Goal: Task Accomplishment & Management: Manage account settings

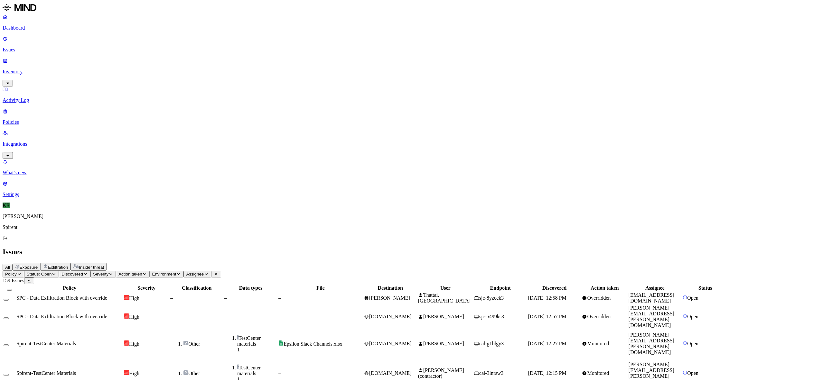
click at [123, 292] on td "SPC - Data Exfiltration Block with override" at bounding box center [69, 298] width 107 height 12
click at [104, 265] on span "Insider threat" at bounding box center [91, 267] width 25 height 5
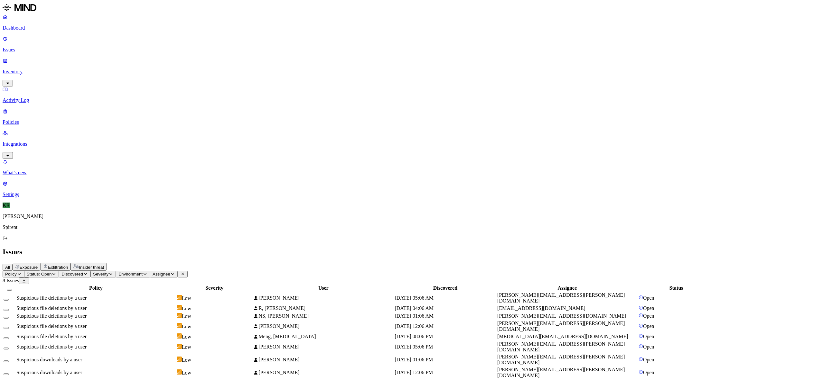
click at [87, 334] on span "Suspicious file deletions by a user" at bounding box center [51, 336] width 70 height 5
click at [82, 357] on span "Suspicious downloads by a user" at bounding box center [49, 359] width 66 height 5
click at [160, 370] on div "Suspicious downloads by a user" at bounding box center [95, 373] width 159 height 6
click at [12, 289] on button "Select all" at bounding box center [9, 290] width 5 height 2
click at [104, 38] on html "Dashboard Issues Inventory Activity Log Policies Integrations What's new 1 Sett…" at bounding box center [412, 193] width 824 height 387
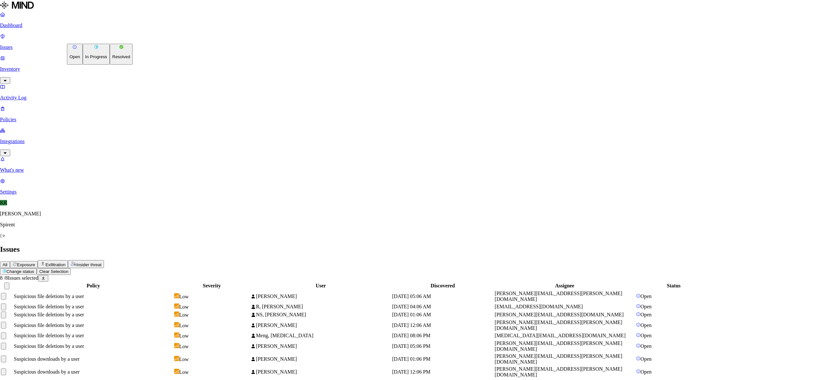
click at [112, 59] on p "Resolved" at bounding box center [121, 56] width 18 height 5
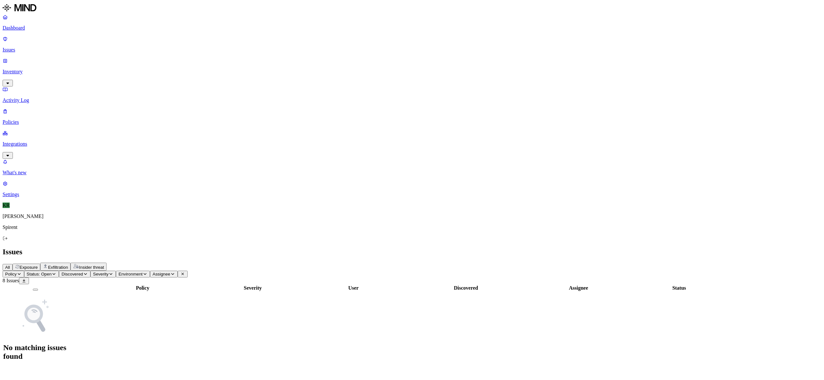
click at [38, 265] on span "Exposure" at bounding box center [29, 267] width 18 height 5
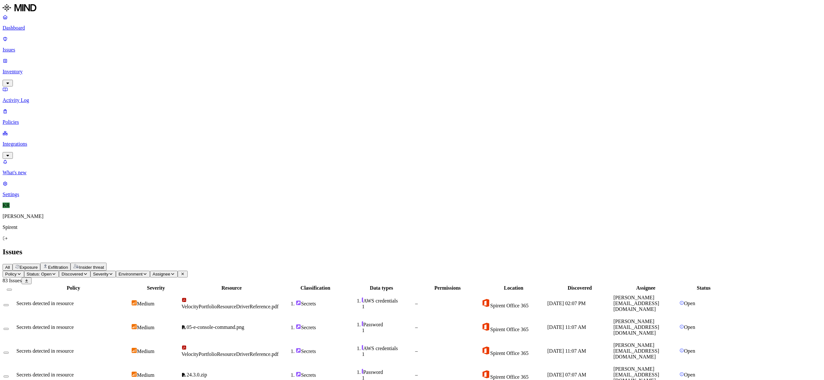
scroll to position [85, 0]
click at [15, 285] on th at bounding box center [9, 288] width 12 height 6
click at [12, 289] on button "Select all" at bounding box center [9, 290] width 5 height 2
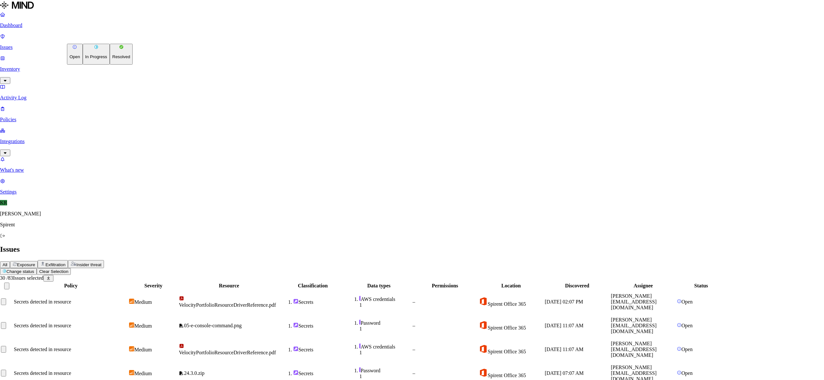
click at [110, 65] on button "Resolved" at bounding box center [121, 54] width 23 height 21
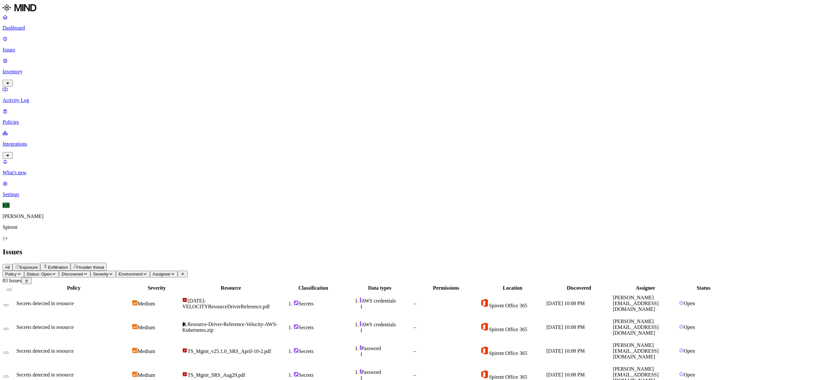
scroll to position [85, 0]
click at [12, 289] on button "Select all" at bounding box center [9, 290] width 5 height 2
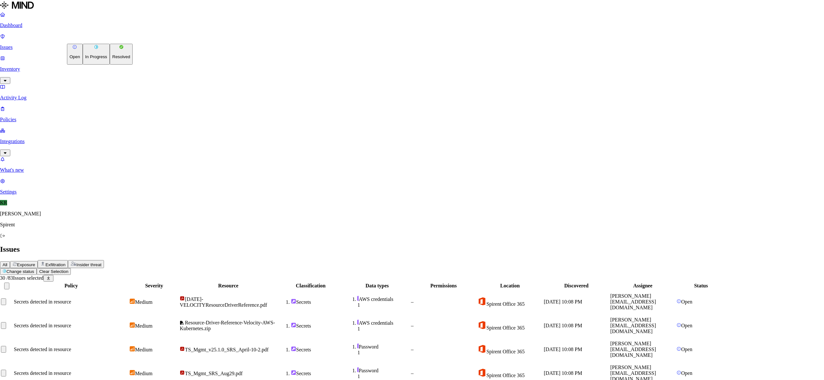
click at [112, 59] on p "Resolved" at bounding box center [121, 56] width 18 height 5
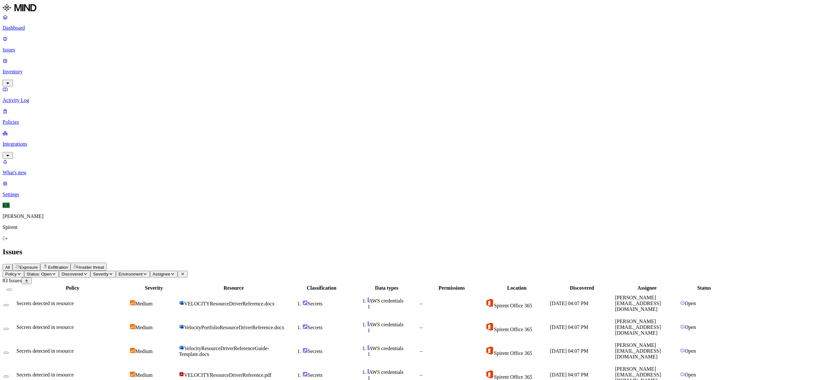
scroll to position [0, 0]
click at [12, 289] on button "Select all" at bounding box center [9, 290] width 5 height 2
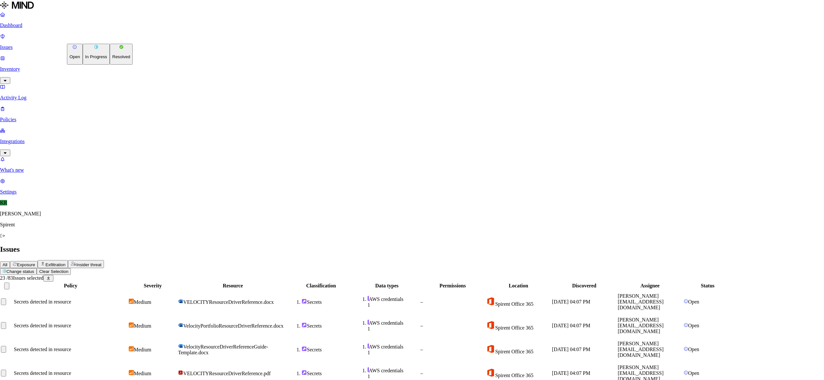
click at [110, 65] on button "Resolved" at bounding box center [121, 54] width 23 height 21
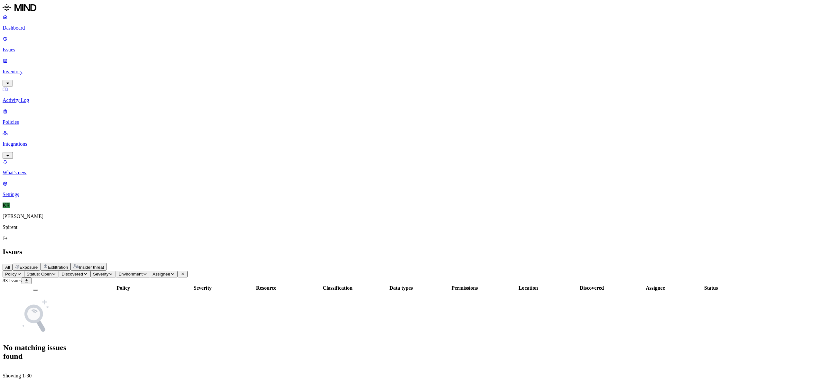
click at [70, 263] on button "Exfiltration" at bounding box center [55, 267] width 30 height 8
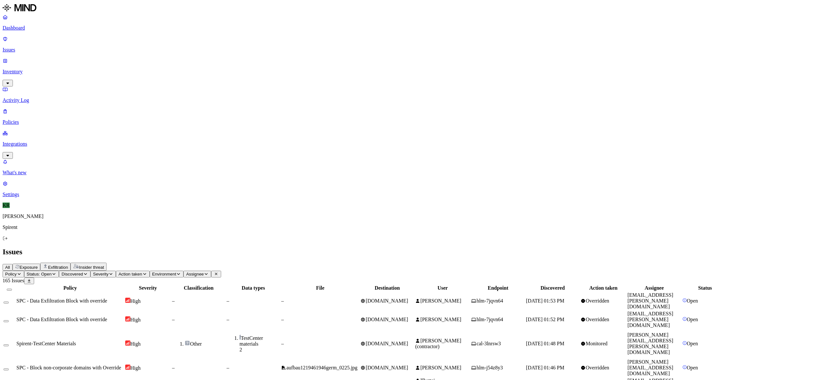
click at [360, 330] on td "–" at bounding box center [320, 344] width 79 height 29
click at [358, 365] on span "aufbau1219461946germ_0225.jpg" at bounding box center [321, 367] width 71 height 5
click at [323, 380] on span "NehaRao_CV.pdf" at bounding box center [304, 383] width 36 height 5
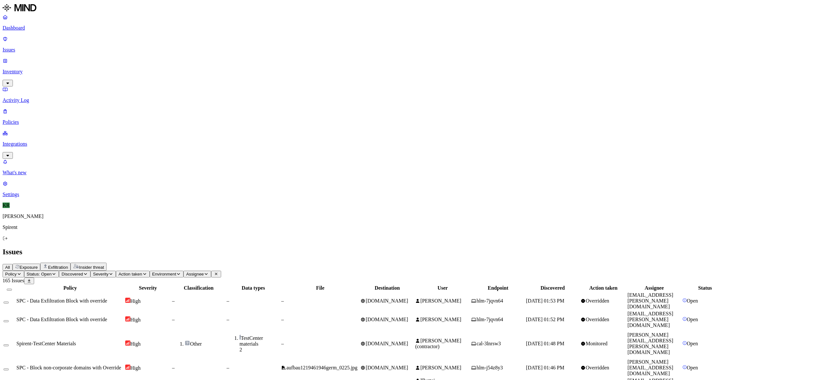
click at [12, 289] on button "Select all" at bounding box center [9, 290] width 5 height 2
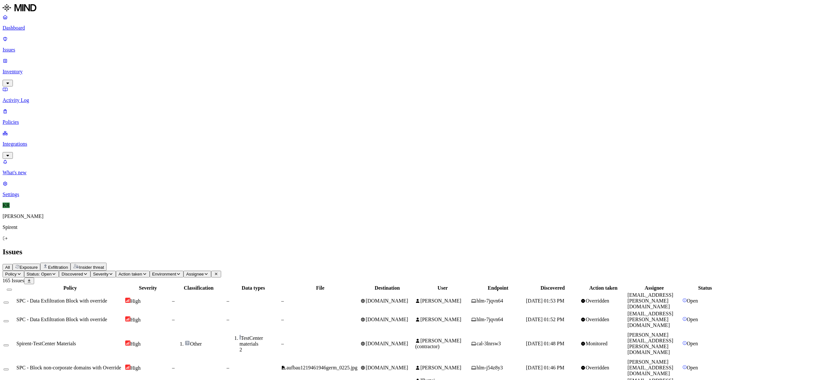
scroll to position [85, 0]
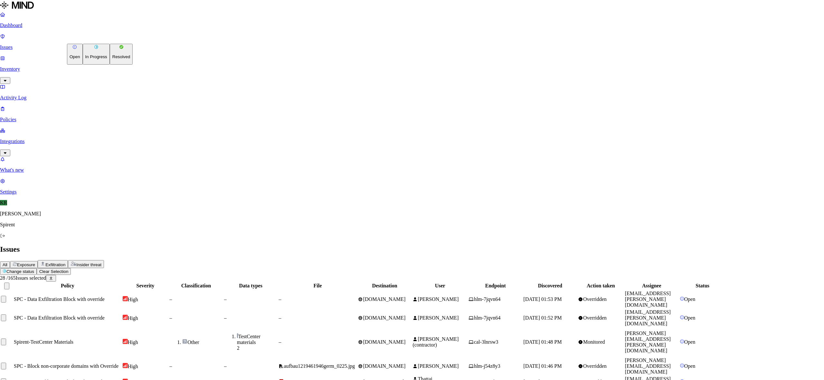
click at [112, 59] on p "Resolved" at bounding box center [121, 56] width 18 height 5
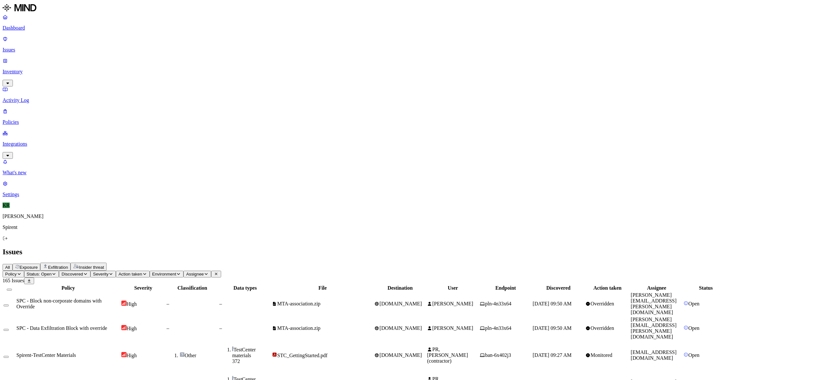
scroll to position [0, 0]
click at [473, 301] on span "[PERSON_NAME]" at bounding box center [452, 303] width 41 height 5
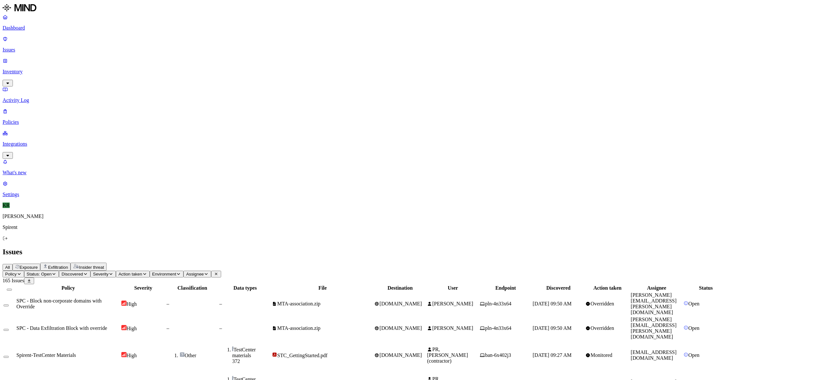
click at [532, 341] on td "ban-6x402j3" at bounding box center [506, 355] width 52 height 29
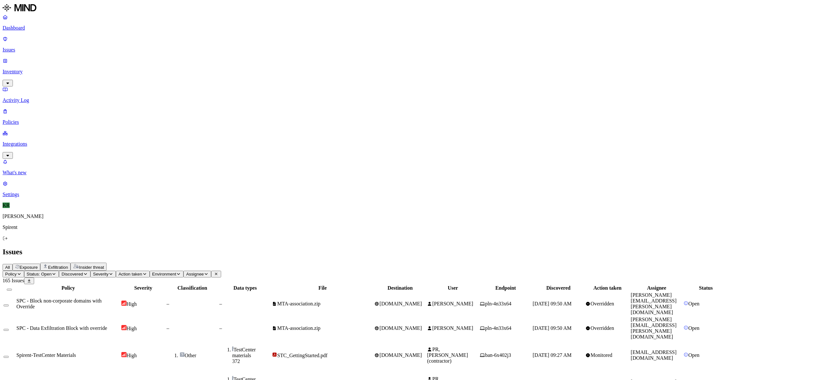
click at [12, 289] on button "Select all" at bounding box center [9, 290] width 5 height 2
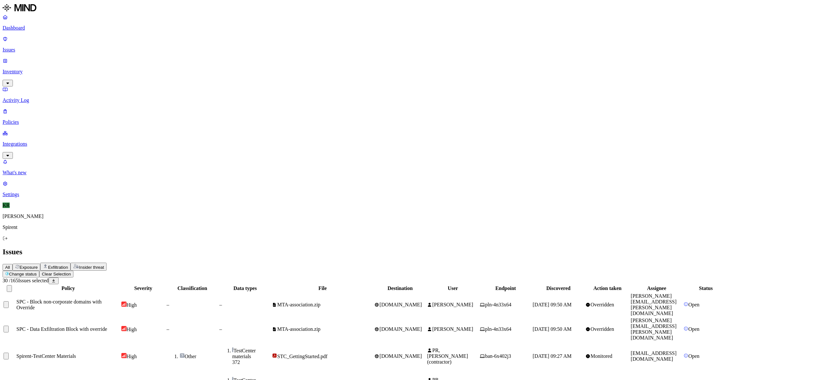
click at [9, 326] on button "Select row" at bounding box center [6, 329] width 5 height 7
click at [9, 302] on button "Select row" at bounding box center [6, 305] width 5 height 7
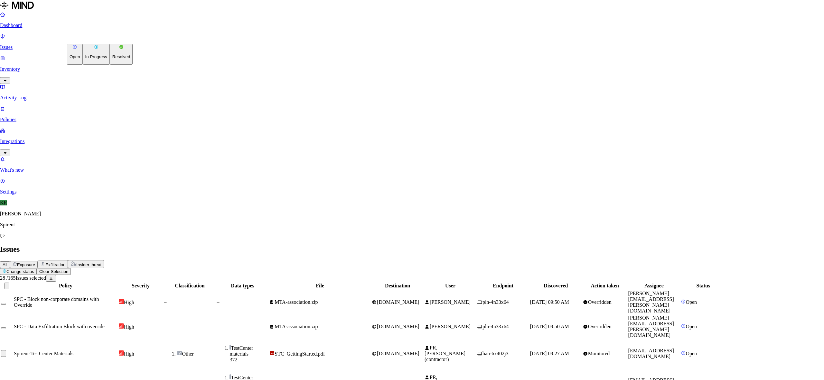
click at [110, 65] on button "Resolved" at bounding box center [121, 54] width 23 height 21
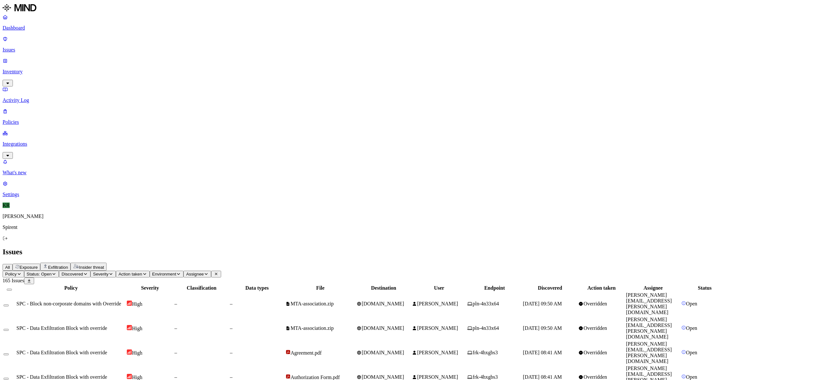
drag, startPoint x: 523, startPoint y: 79, endPoint x: 533, endPoint y: 79, distance: 10.3
click at [458, 326] on span "[PERSON_NAME]" at bounding box center [435, 328] width 46 height 5
drag, startPoint x: 734, startPoint y: 330, endPoint x: 689, endPoint y: 334, distance: 45.9
copy link "[PERSON_NAME][EMAIL_ADDRESS][PERSON_NAME][DOMAIN_NAME]"
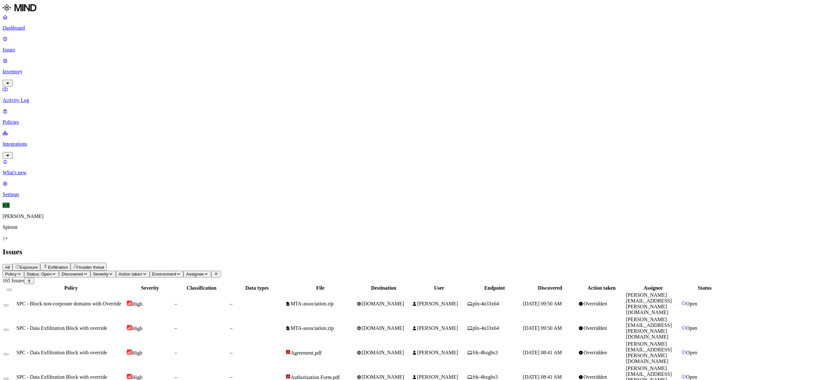
click at [204, 272] on span "Assignee" at bounding box center [195, 274] width 18 height 5
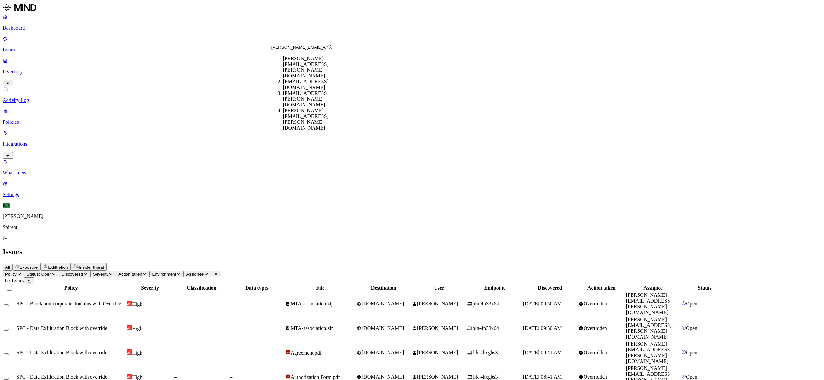
type input "[PERSON_NAME][EMAIL_ADDRESS][PERSON_NAME][DOMAIN_NAME]"
click at [313, 64] on div "[PERSON_NAME][EMAIL_ADDRESS][PERSON_NAME][DOMAIN_NAME]" at bounding box center [314, 67] width 63 height 23
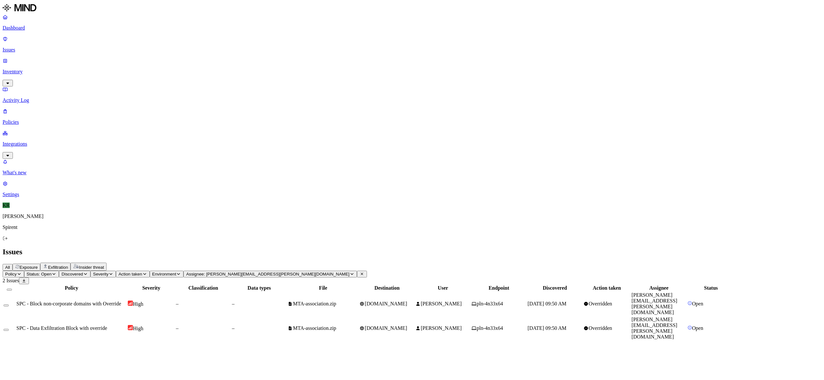
click at [231, 317] on td "–" at bounding box center [203, 329] width 55 height 24
click at [22, 367] on icon at bounding box center [20, 368] width 3 height 2
click at [10, 348] on icon "button" at bounding box center [7, 350] width 5 height 4
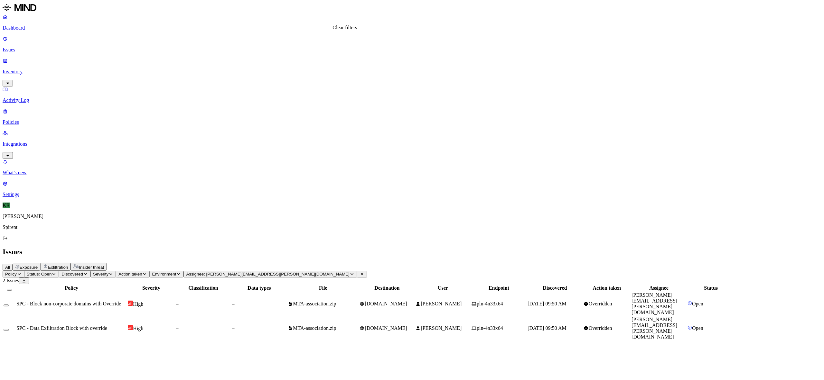
click at [360, 273] on icon at bounding box center [361, 274] width 3 height 3
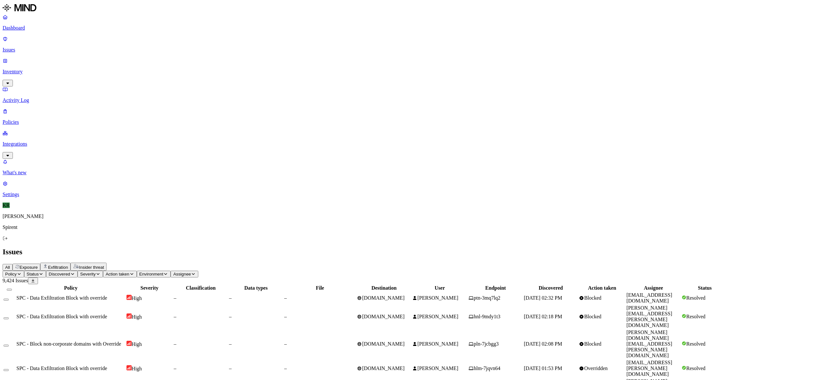
click at [39, 272] on span "Status" at bounding box center [33, 274] width 12 height 5
click at [124, 64] on span "Open" at bounding box center [126, 63] width 11 height 5
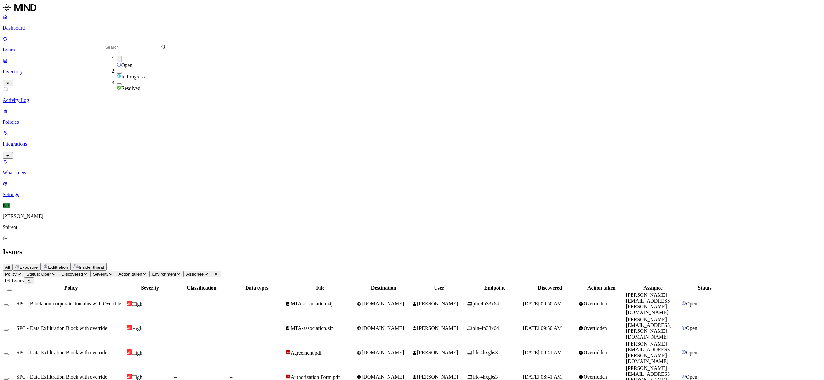
click at [356, 341] on td "Agreement.pdf" at bounding box center [320, 353] width 70 height 24
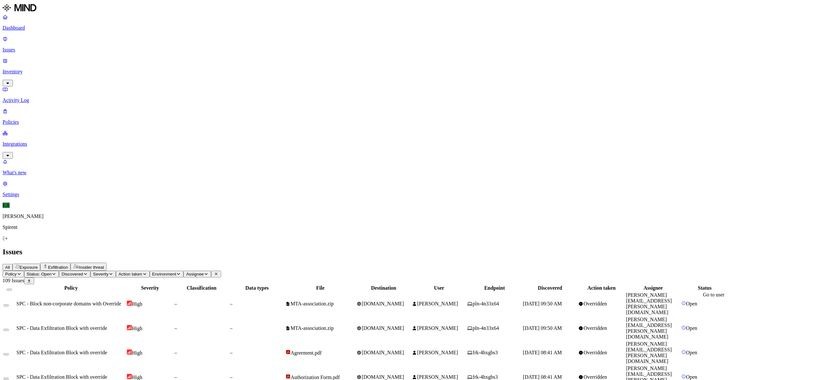
drag, startPoint x: 743, startPoint y: 306, endPoint x: 691, endPoint y: 304, distance: 52.5
copy link "[EMAIL_ADDRESS][DOMAIN_NAME]"
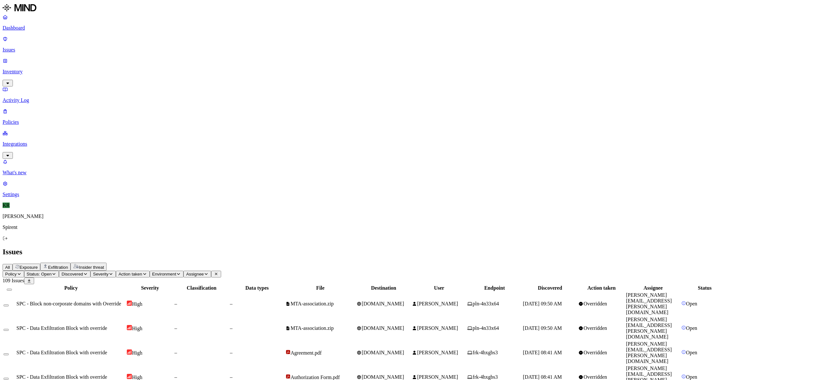
click at [12, 289] on button "Select all" at bounding box center [9, 290] width 5 height 2
click at [9, 302] on button "Select row" at bounding box center [6, 305] width 5 height 7
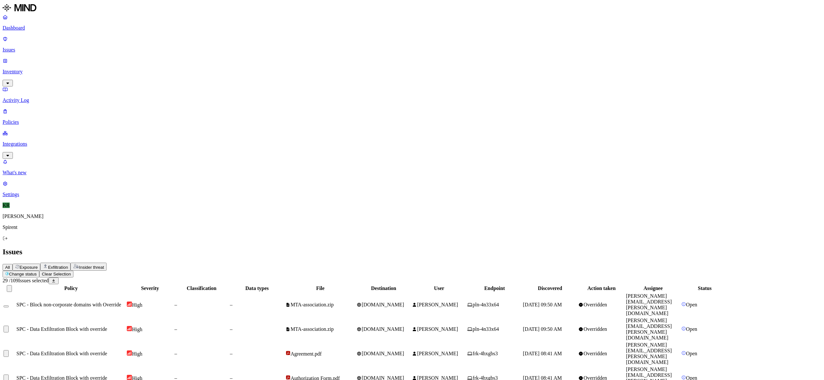
click at [9, 326] on button "Select row" at bounding box center [6, 329] width 5 height 7
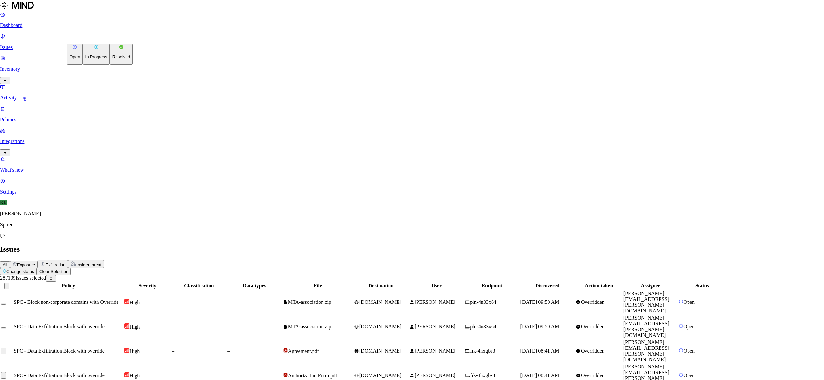
click at [110, 65] on button "Resolved" at bounding box center [121, 54] width 23 height 21
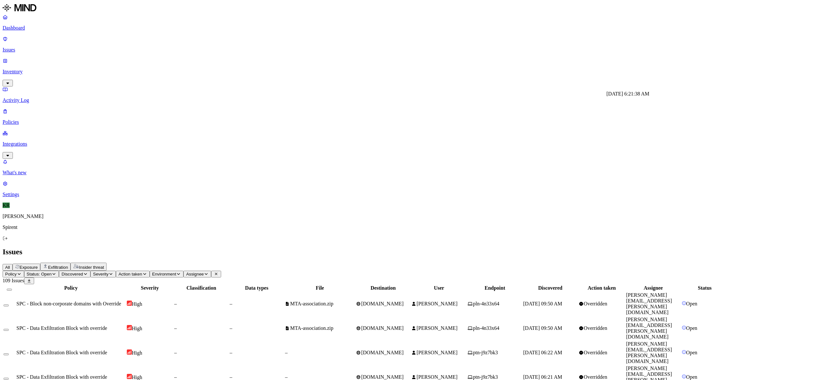
click at [622, 92] on div "[DATE] 6:21:38 AM [DATE] 6:21:38 AM" at bounding box center [627, 94] width 43 height 6
click at [522, 366] on td "ptn-j9z7bk3" at bounding box center [494, 378] width 55 height 24
drag, startPoint x: 716, startPoint y: 117, endPoint x: 759, endPoint y: 132, distance: 44.9
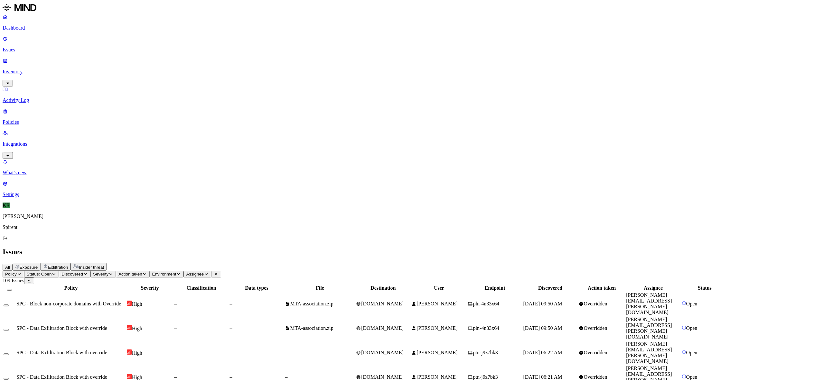
click at [12, 289] on button "Select all" at bounding box center [9, 290] width 5 height 2
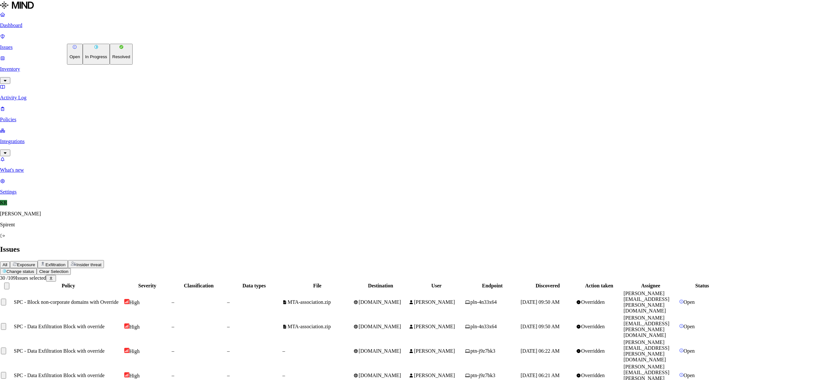
click at [112, 59] on p "Resolved" at bounding box center [121, 56] width 18 height 5
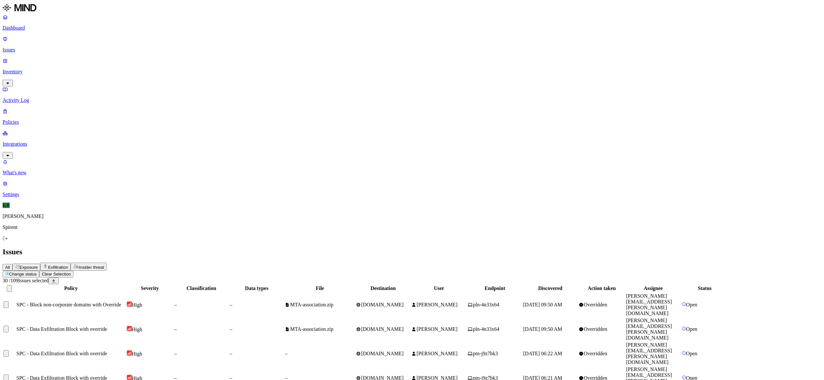
click at [9, 302] on button "Select row" at bounding box center [6, 305] width 5 height 7
click at [9, 326] on button "Select row" at bounding box center [6, 329] width 5 height 7
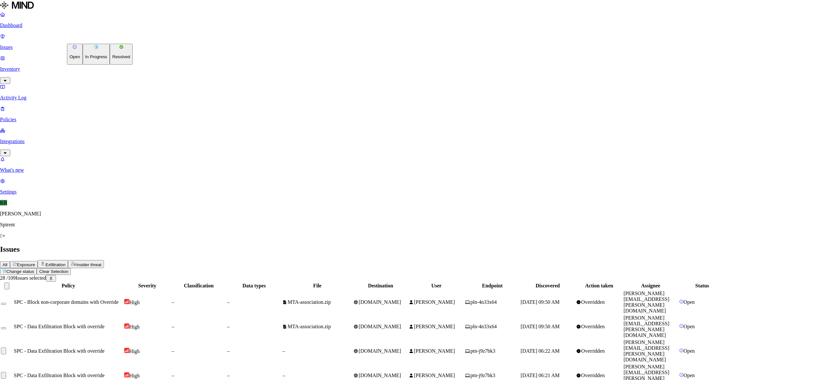
click at [112, 59] on p "Resolved" at bounding box center [121, 56] width 18 height 5
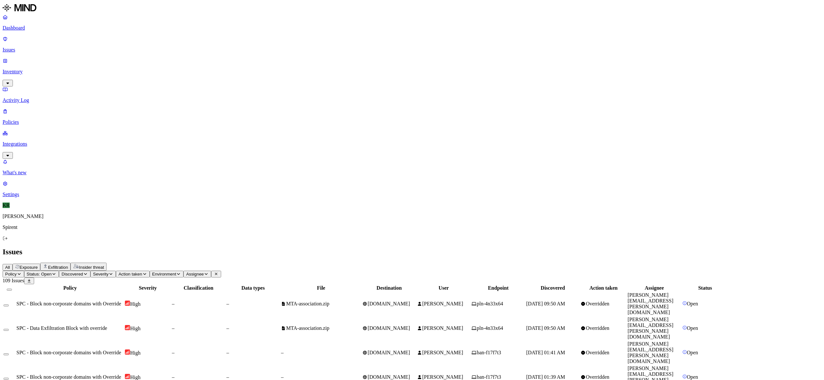
click at [225, 350] on div "–" at bounding box center [198, 353] width 53 height 6
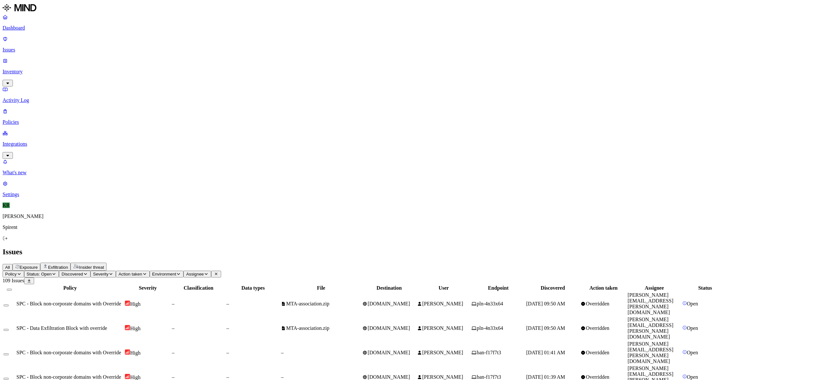
click at [15, 285] on div at bounding box center [10, 288] width 12 height 6
click at [12, 289] on button "Select all" at bounding box center [9, 290] width 5 height 2
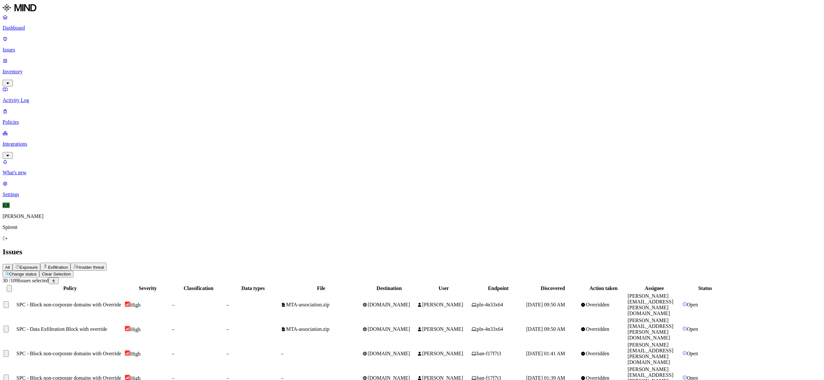
click at [15, 302] on div at bounding box center [10, 305] width 12 height 7
click at [9, 302] on button "Select row" at bounding box center [6, 305] width 5 height 7
click at [9, 326] on button "Select row" at bounding box center [6, 329] width 5 height 7
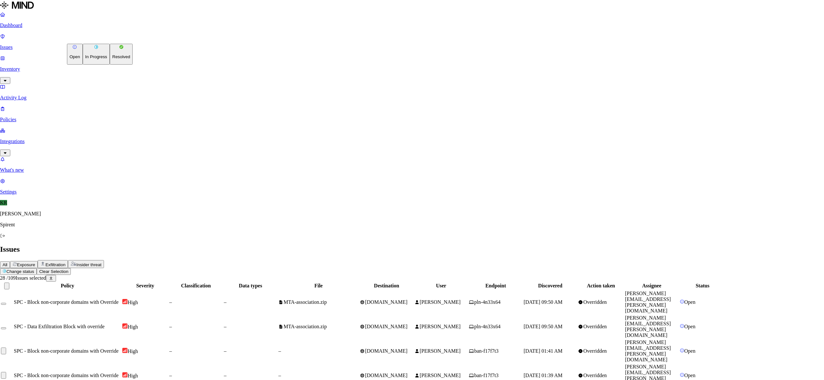
click at [112, 59] on p "Resolved" at bounding box center [121, 56] width 18 height 5
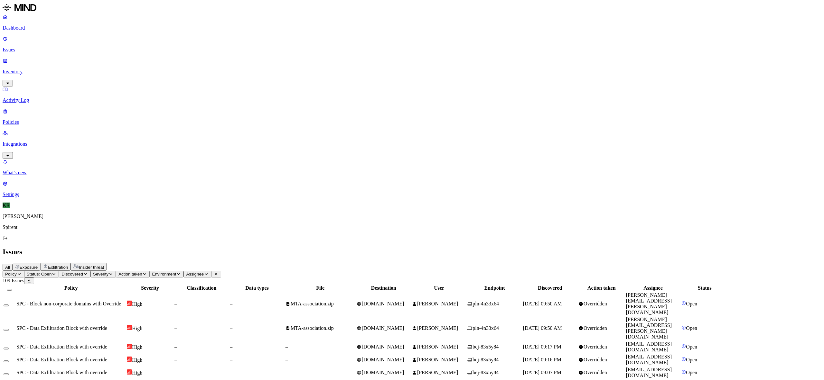
click at [356, 341] on td "–" at bounding box center [320, 347] width 70 height 12
click at [404, 357] on span "[DOMAIN_NAME]" at bounding box center [383, 359] width 42 height 5
click at [404, 370] on span "[DOMAIN_NAME]" at bounding box center [383, 372] width 42 height 5
click at [404, 380] on span "[DOMAIN_NAME]" at bounding box center [383, 385] width 42 height 5
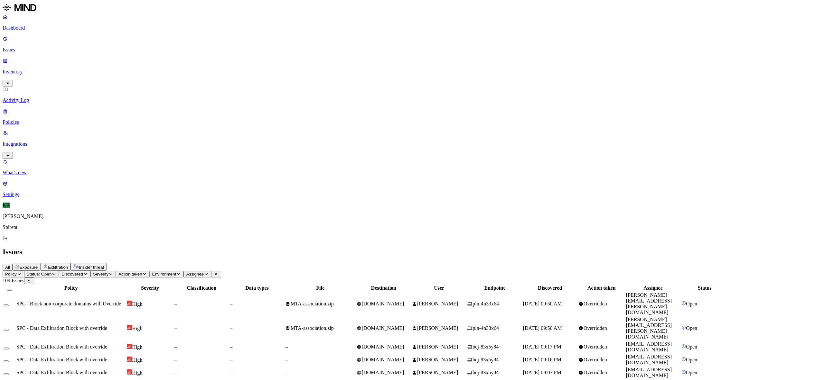
click at [12, 289] on button "Select all" at bounding box center [9, 290] width 5 height 2
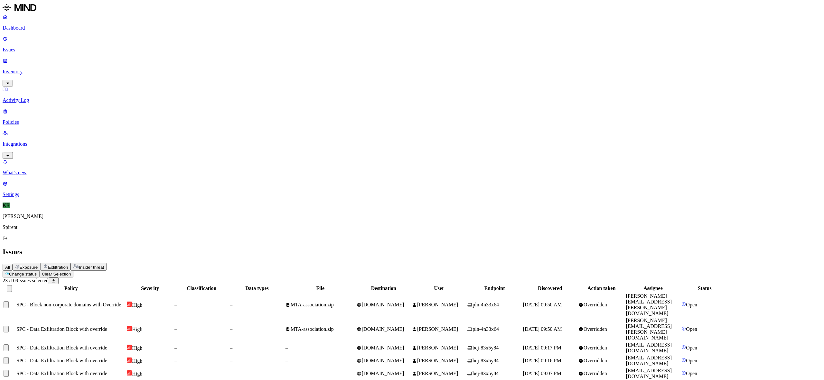
click at [9, 302] on button "Select row" at bounding box center [6, 305] width 5 height 7
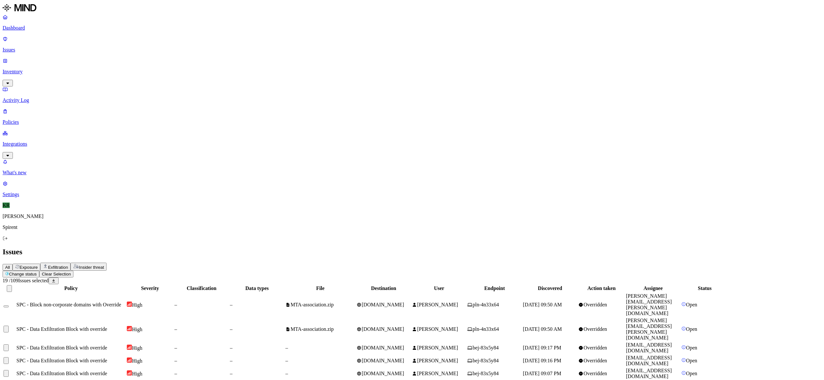
click at [9, 326] on button "Select row" at bounding box center [6, 329] width 5 height 7
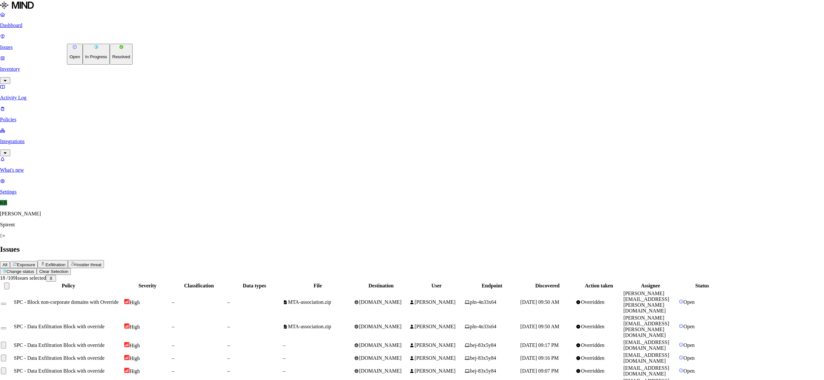
click at [112, 59] on p "Resolved" at bounding box center [121, 56] width 18 height 5
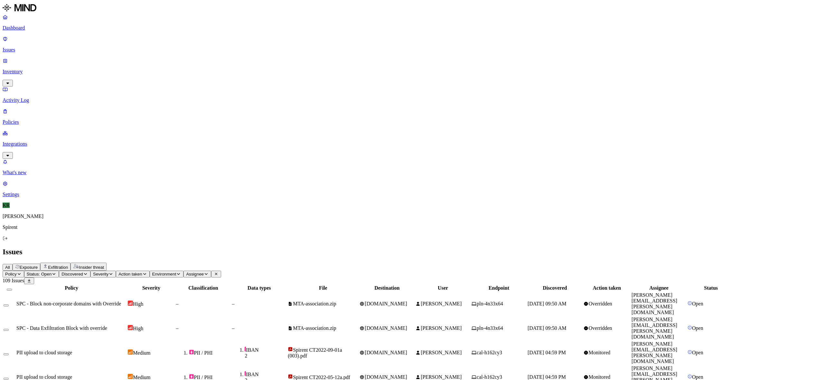
click at [12, 289] on button "Select all" at bounding box center [9, 290] width 5 height 2
click at [88, 37] on html "Dashboard Issues Inventory Activity Log Policies Integrations What's new 1 Sett…" at bounding box center [412, 246] width 824 height 492
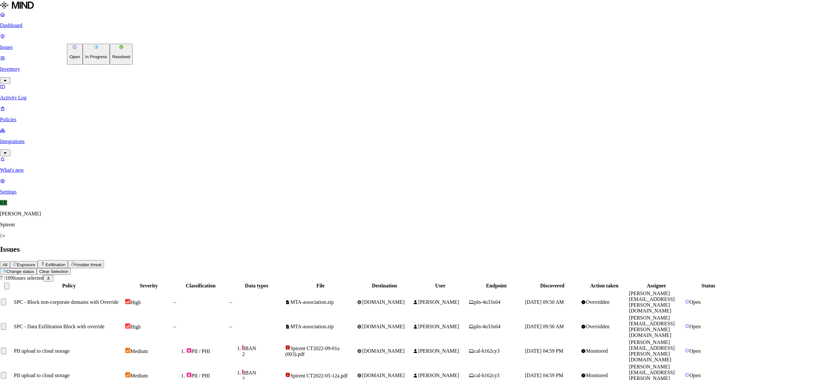
click at [112, 59] on p "Resolved" at bounding box center [121, 56] width 18 height 5
drag, startPoint x: 466, startPoint y: 126, endPoint x: 462, endPoint y: 126, distance: 4.2
